Goal: Information Seeking & Learning: Learn about a topic

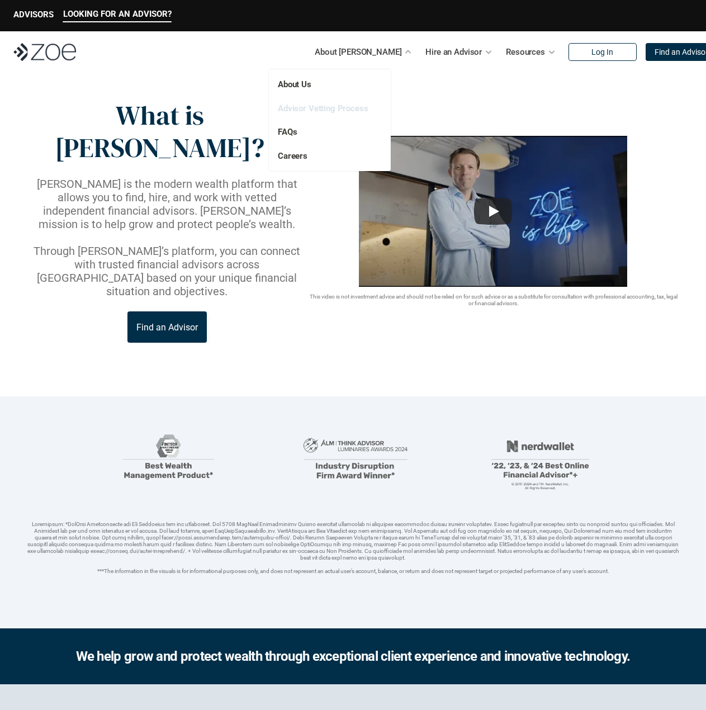
click at [343, 109] on link "Advisor Vetting Process" at bounding box center [323, 108] width 91 height 10
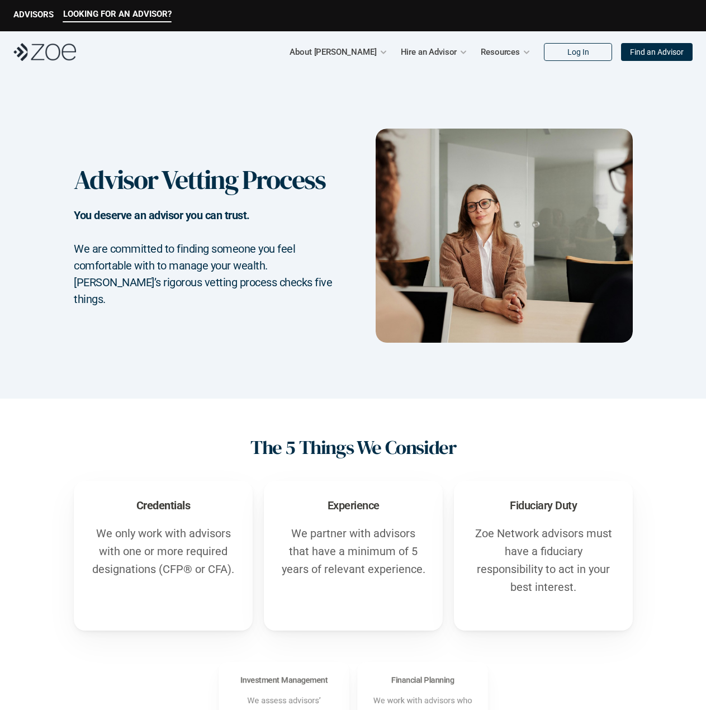
drag, startPoint x: 243, startPoint y: 348, endPoint x: 257, endPoint y: 327, distance: 25.0
click at [246, 347] on div "Advisor Vetting Process You deserve an advisor you can trust. We are committed …" at bounding box center [353, 236] width 706 height 326
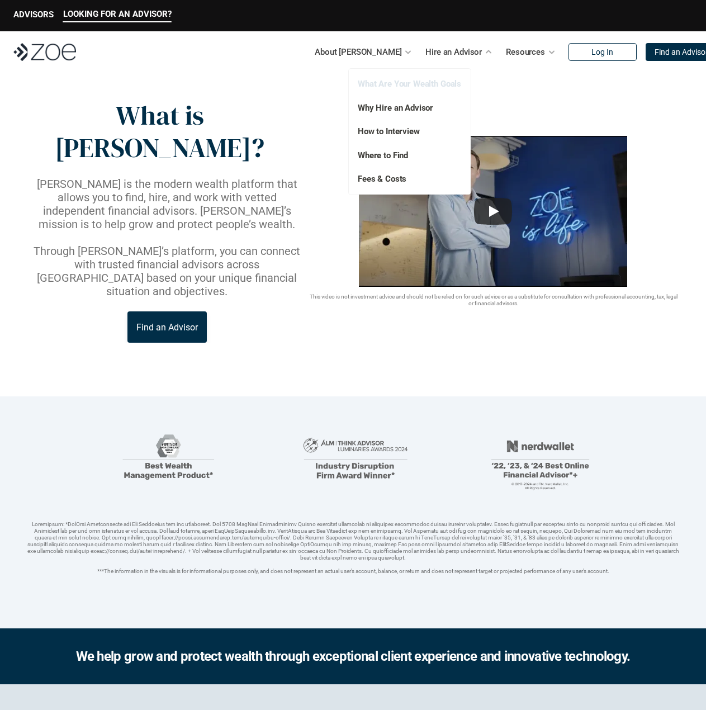
click at [437, 79] on link "What Are Your Wealth Goals" at bounding box center [409, 84] width 103 height 10
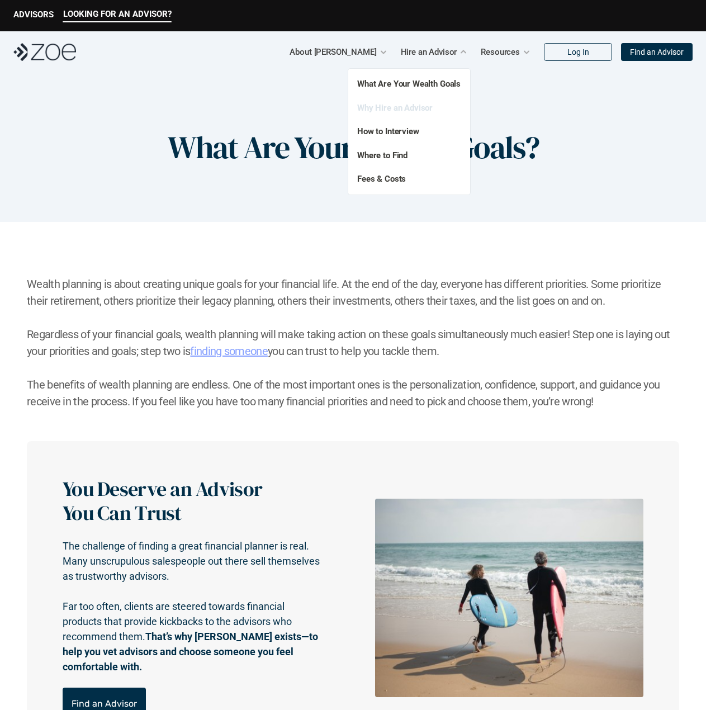
click at [423, 109] on link "Why Hire an Advisor" at bounding box center [395, 108] width 76 height 10
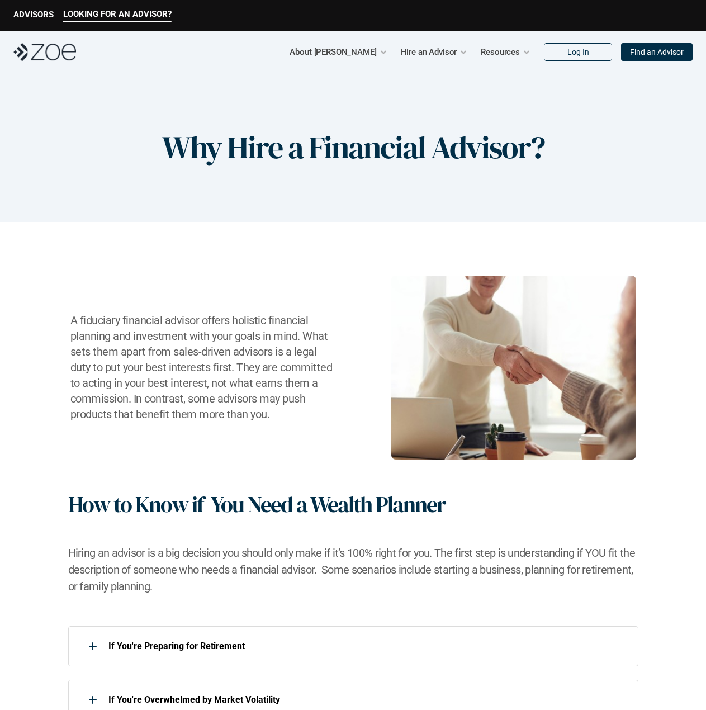
click at [213, 444] on div "A fiduciary financial advisor offers holistic financial planning and investment…" at bounding box center [353, 368] width 662 height 184
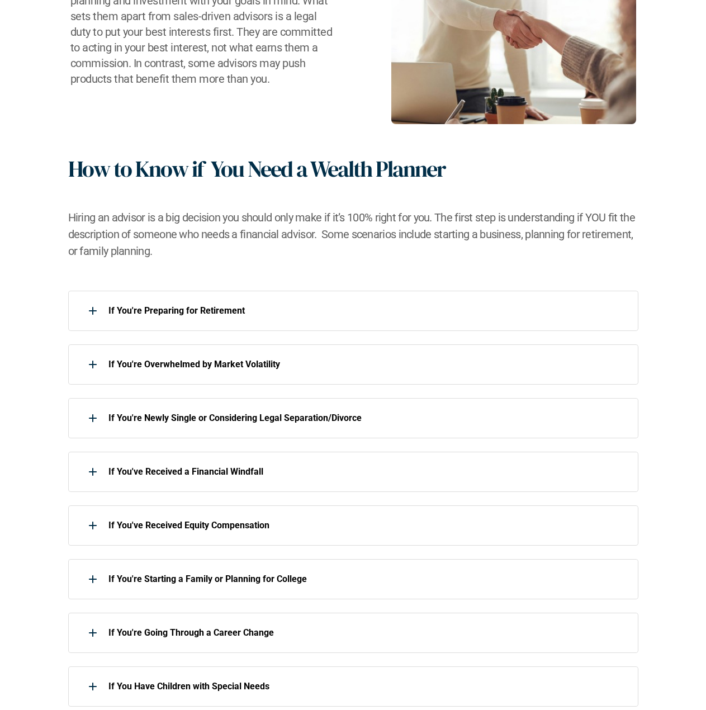
scroll to position [447, 0]
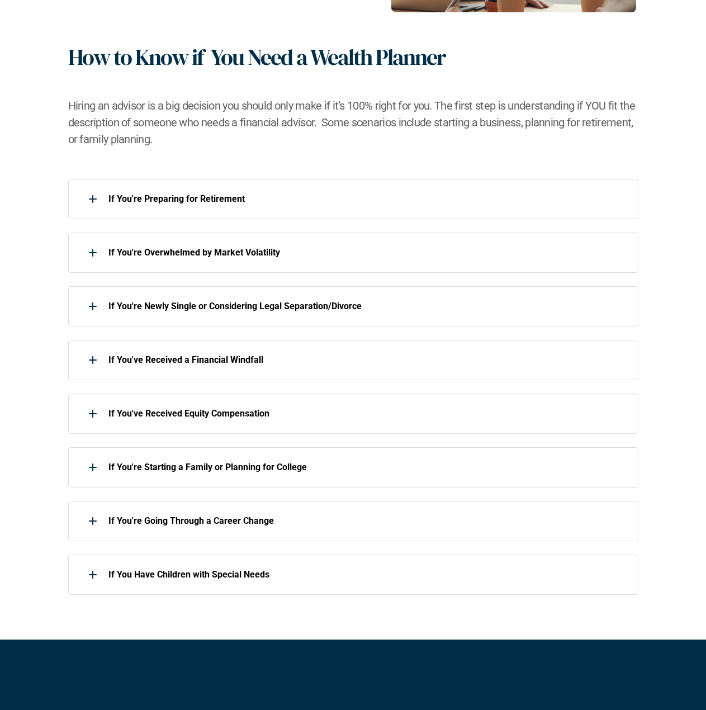
click at [62, 418] on div "If You're Preparing for Retirement If You're Overwhelmed by Market Volatility I…" at bounding box center [353, 387] width 662 height 416
drag, startPoint x: 76, startPoint y: 388, endPoint x: 122, endPoint y: 444, distance: 72.7
click at [122, 444] on div "If You're Preparing for Retirement If You're Overwhelmed by Market Volatility I…" at bounding box center [353, 387] width 571 height 416
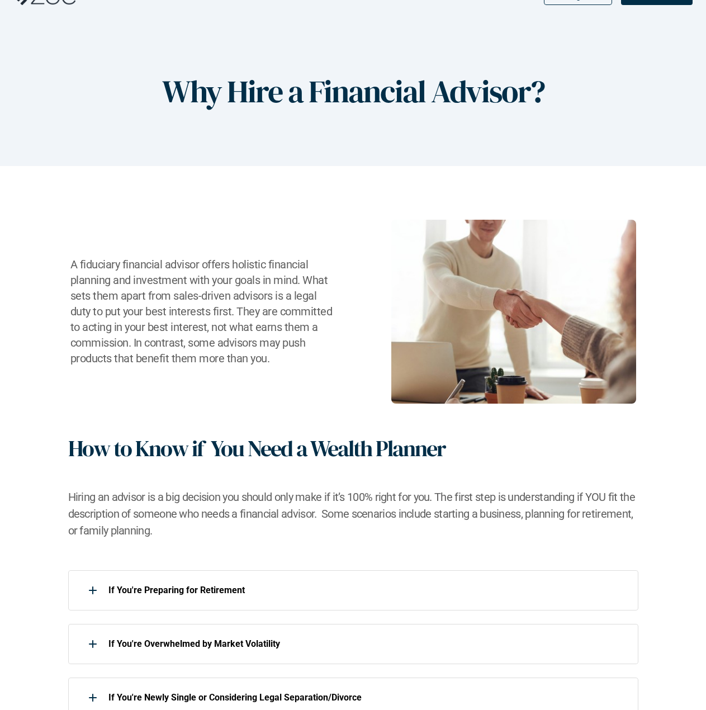
scroll to position [0, 0]
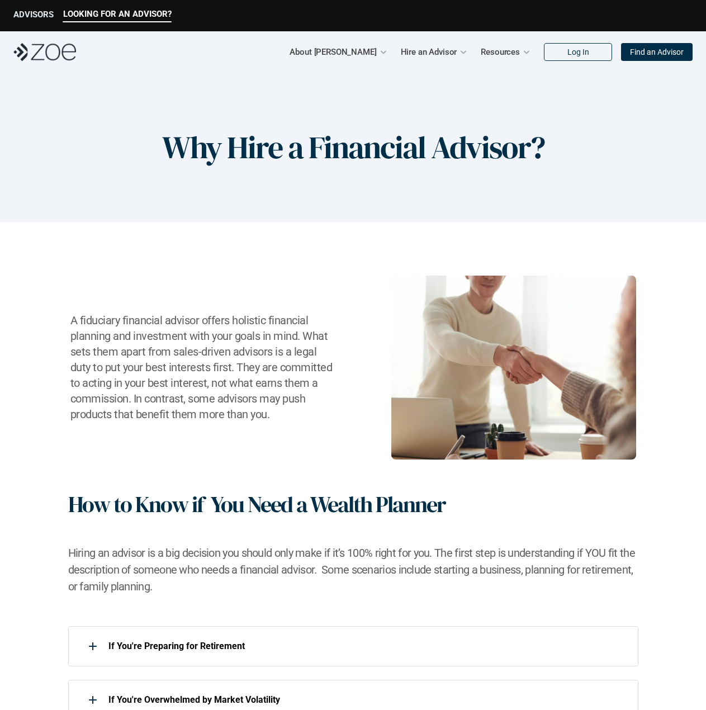
click at [44, 14] on p "ADVISORS" at bounding box center [33, 15] width 40 height 10
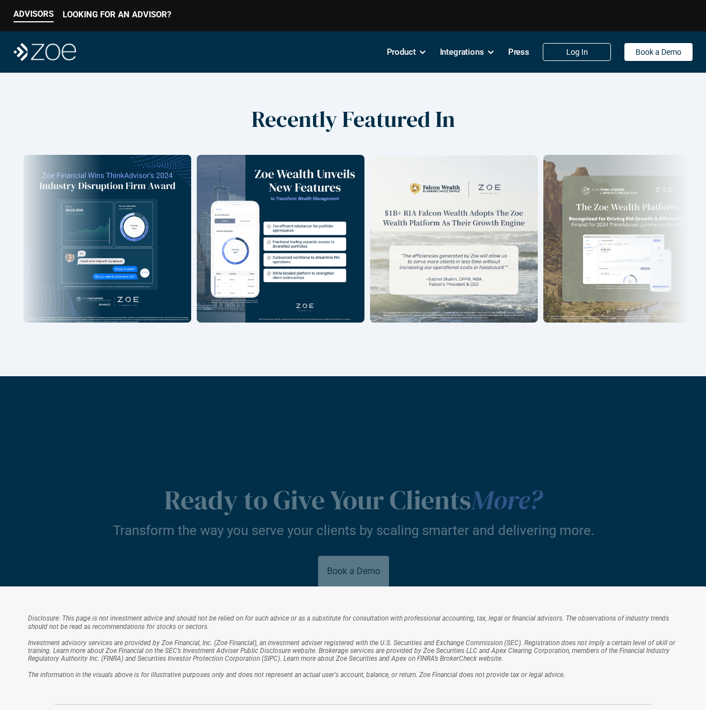
scroll to position [1668, 0]
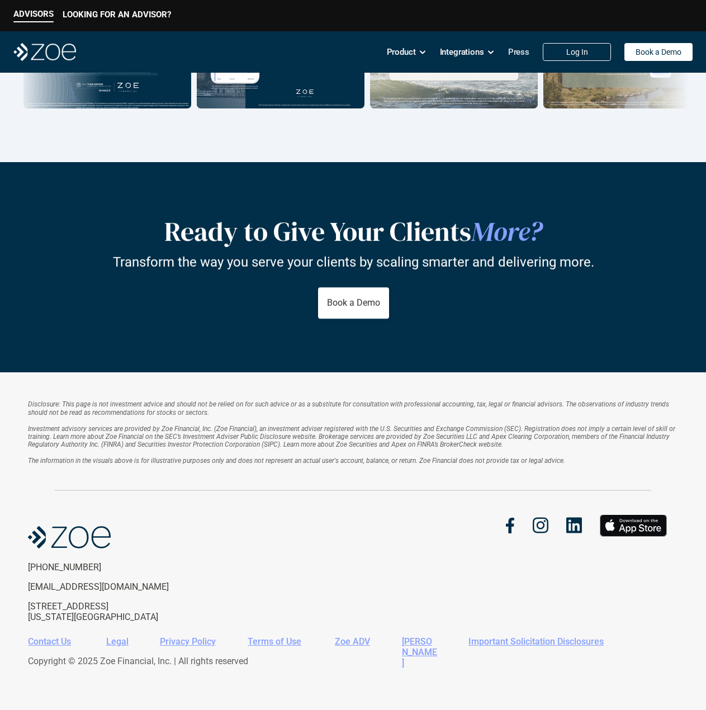
click at [512, 52] on p "Press" at bounding box center [518, 52] width 21 height 17
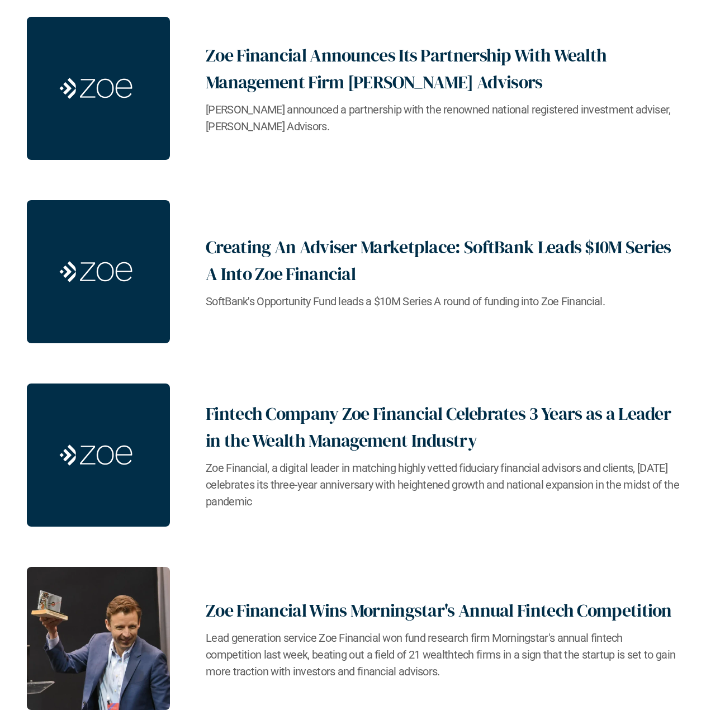
scroll to position [5426, 0]
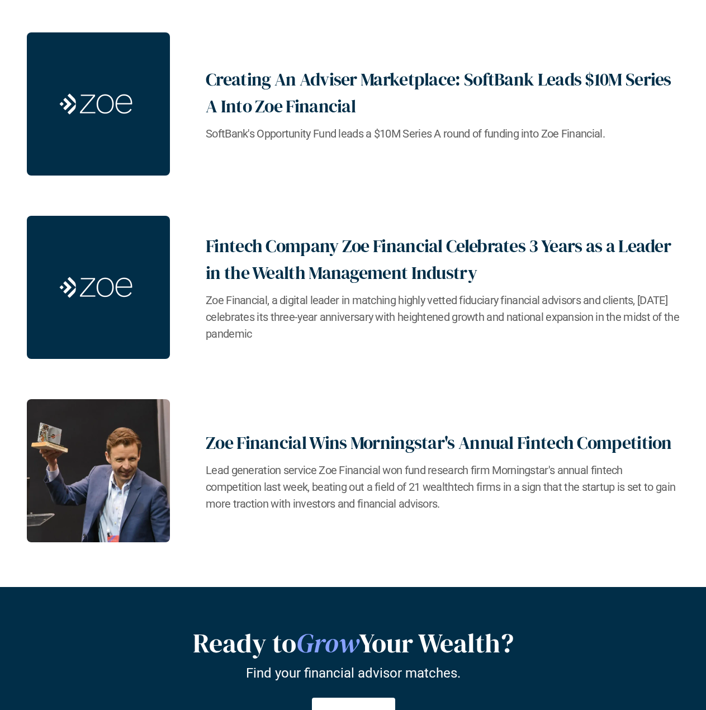
click at [273, 438] on h2 "Zoe Financial Wins Morningstar's Annual Fintech Competition" at bounding box center [443, 443] width 474 height 27
